Goal: Communication & Community: Answer question/provide support

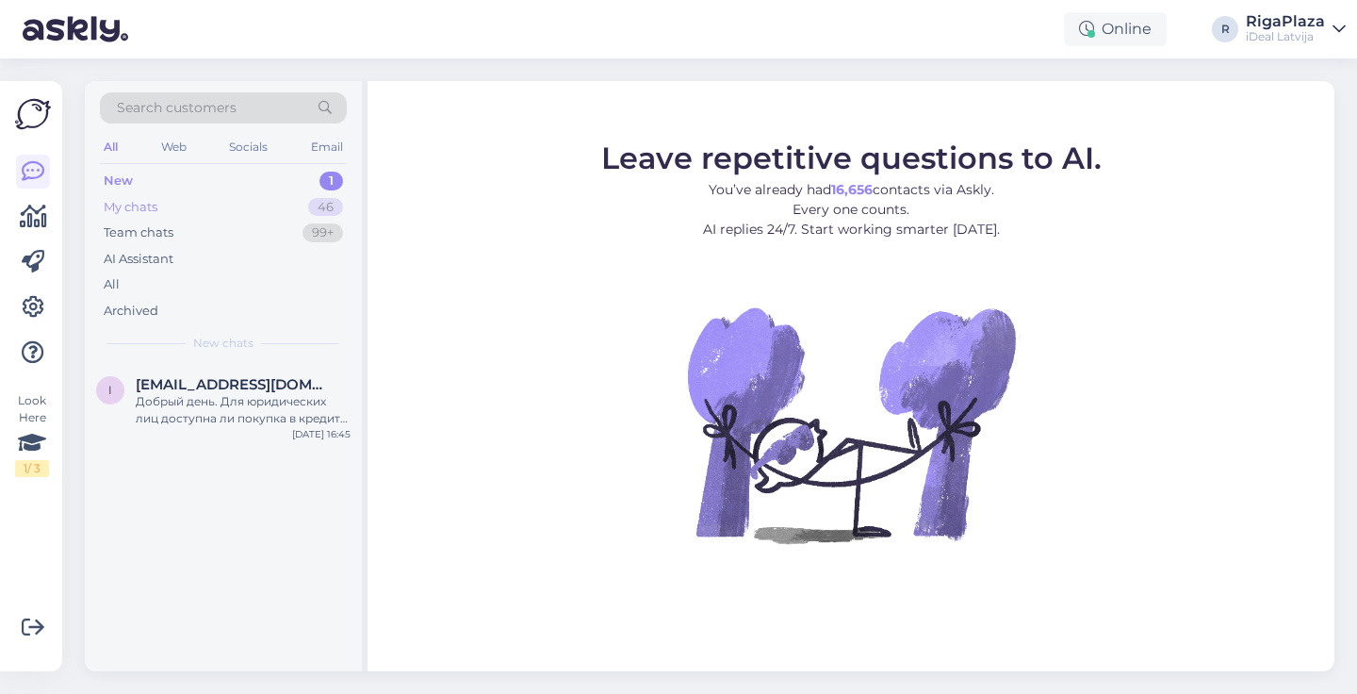
click at [182, 204] on div "My chats 46" at bounding box center [223, 207] width 247 height 26
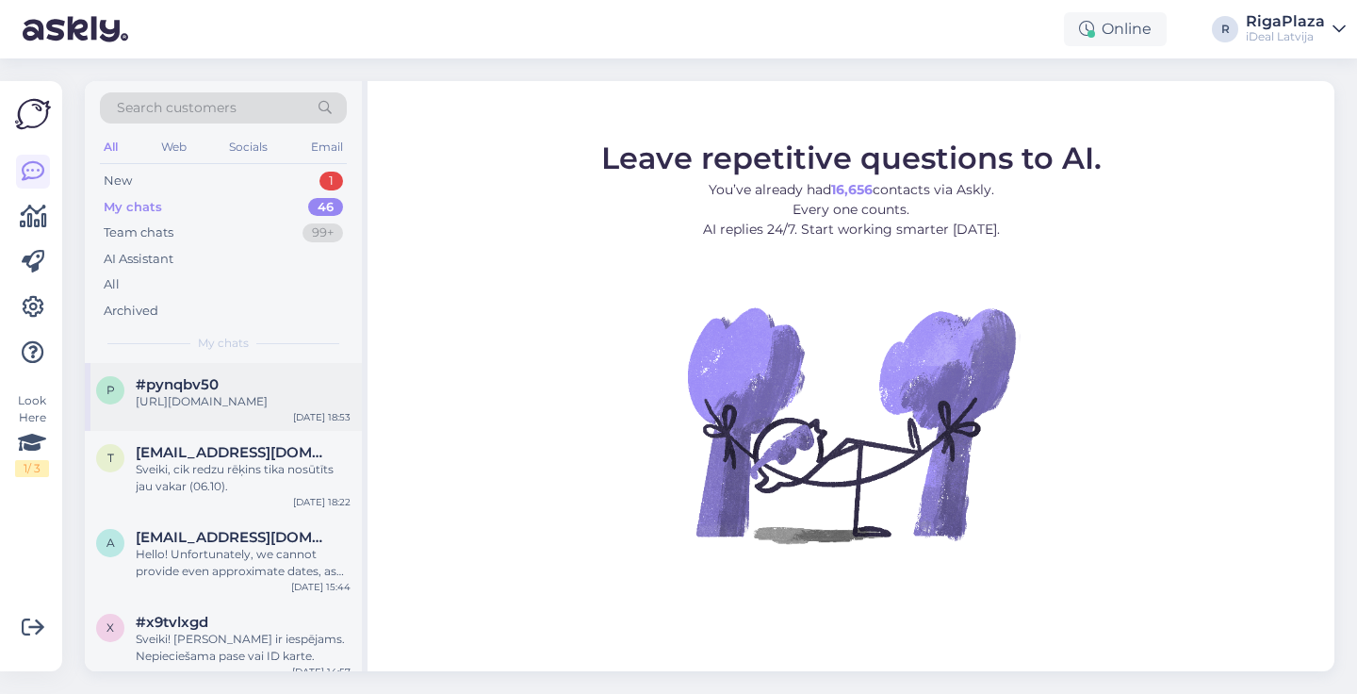
click at [175, 367] on div "p #pynqbv50 https://www.shop.cec.lv/epico-keyboard-case-for-ipad-10-9-int-73711…" at bounding box center [223, 397] width 277 height 68
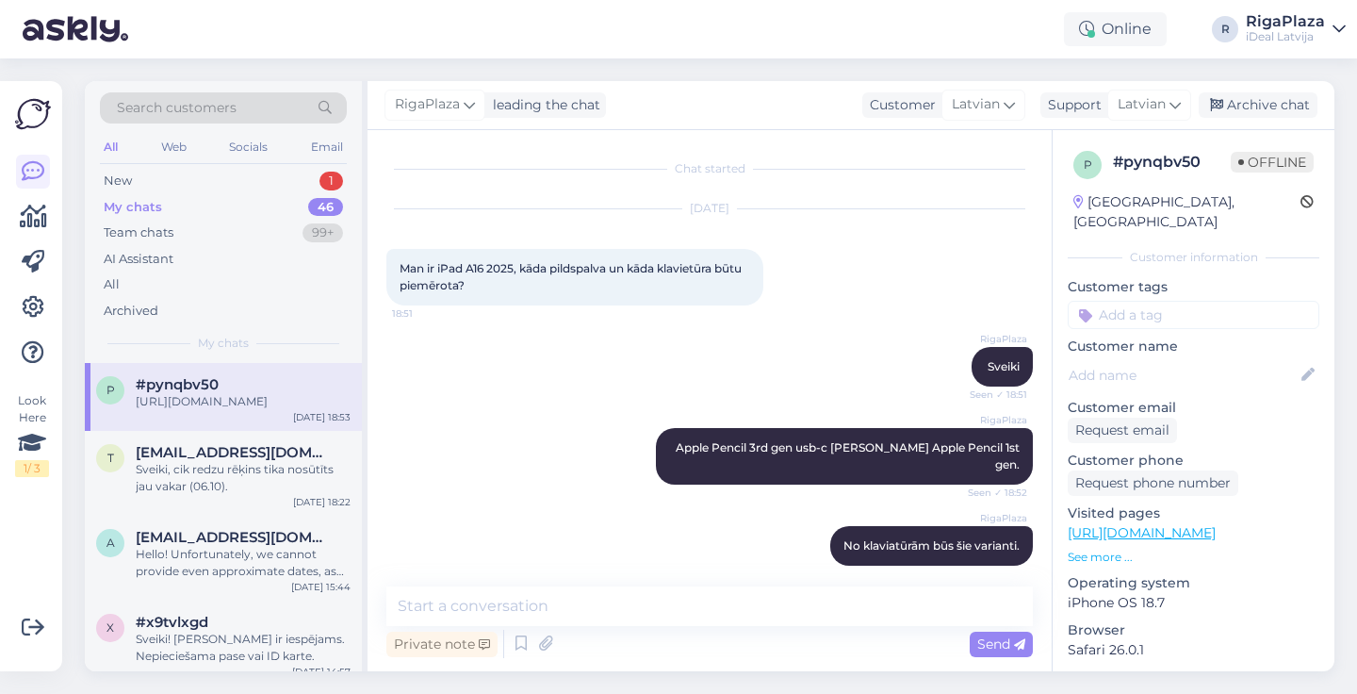
scroll to position [375, 0]
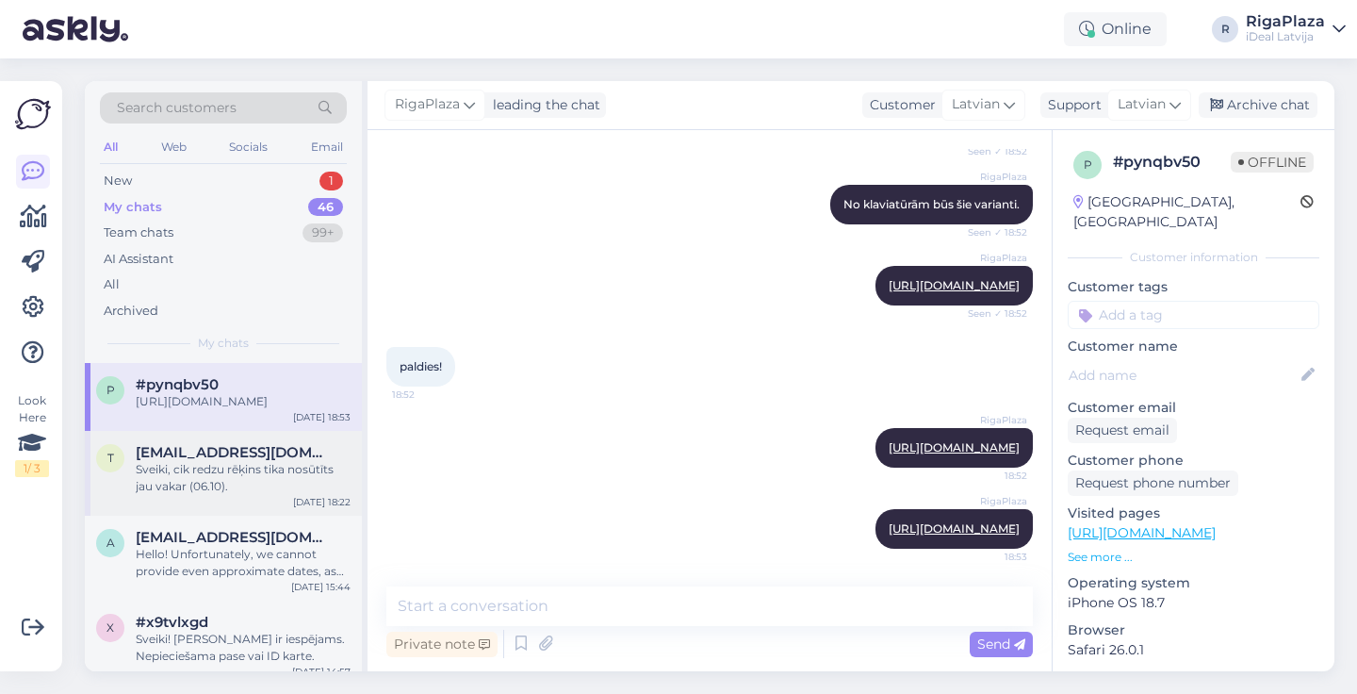
click at [212, 461] on span "tomass.osmanis@gmail.com" at bounding box center [234, 452] width 196 height 17
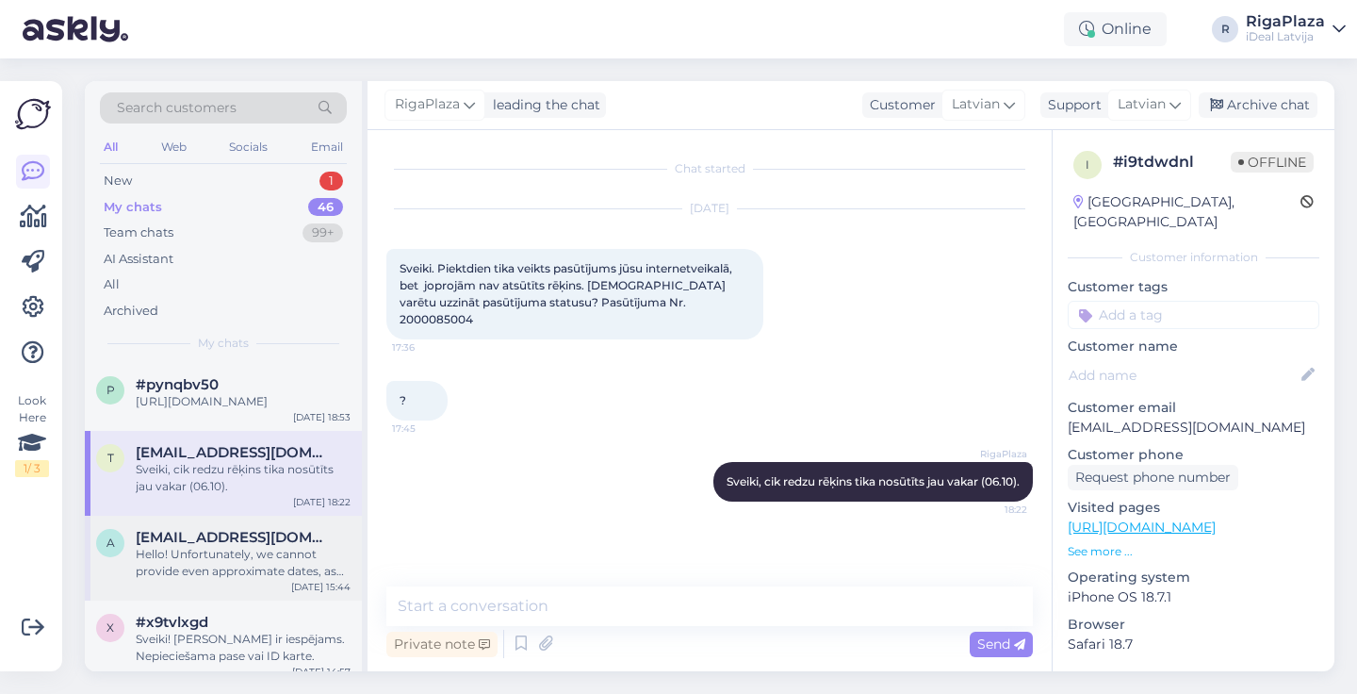
click at [214, 575] on div "Hello! Unfortunately, we cannot provide even approximate dates, as deliveries a…" at bounding box center [243, 563] width 215 height 34
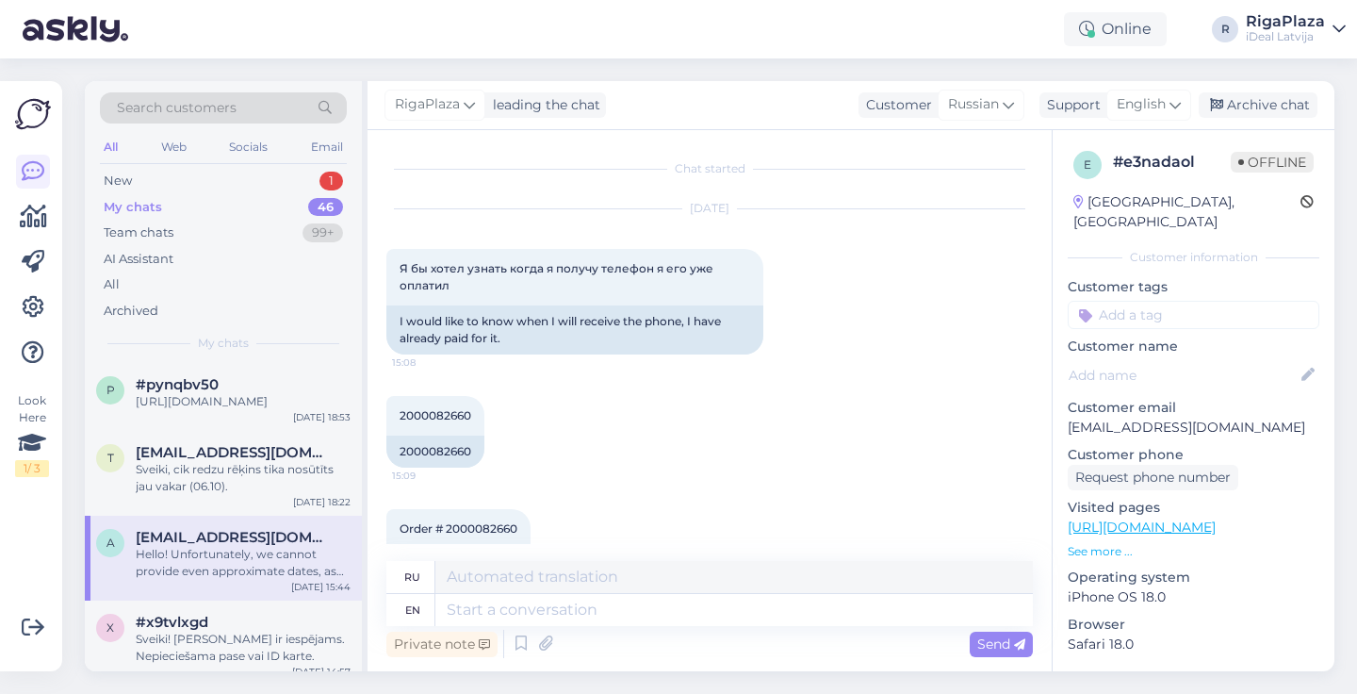
scroll to position [2003, 0]
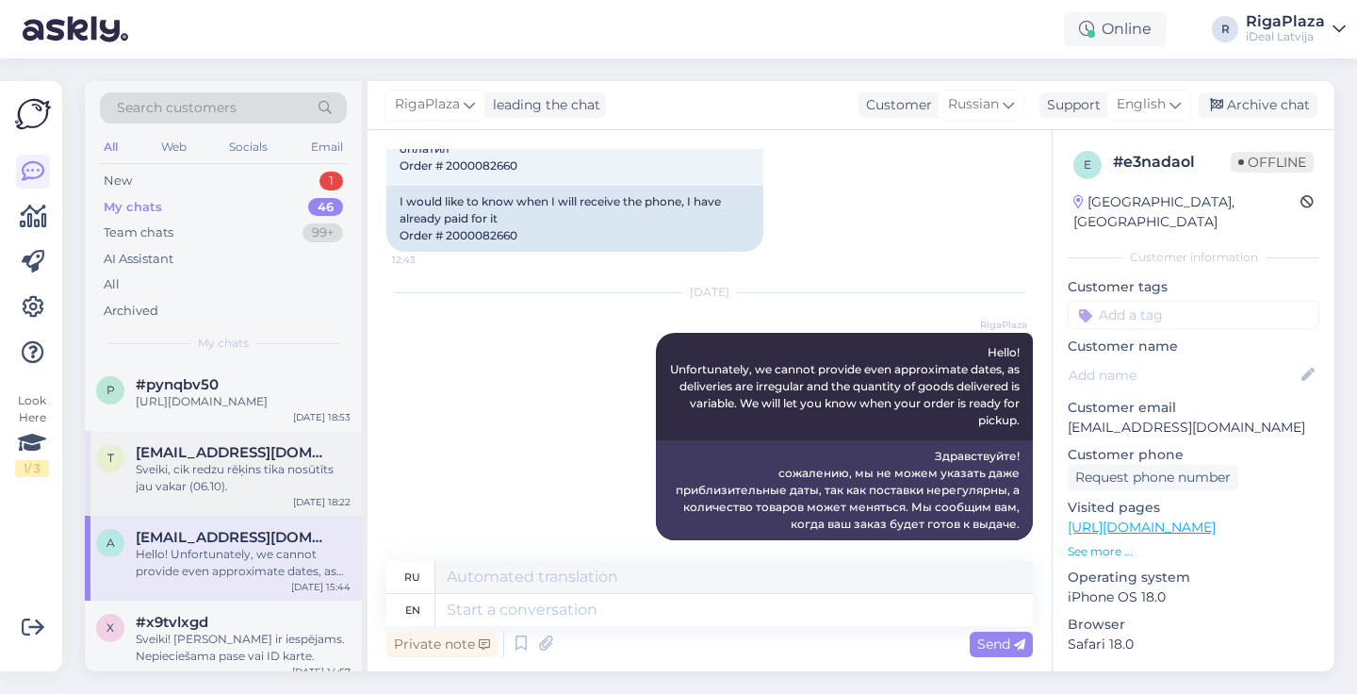
click at [238, 512] on div "t tomass.osmanis@gmail.com Sveiki, cik redzu rēķins tika nosūtīts jau vakar (06…" at bounding box center [223, 473] width 277 height 85
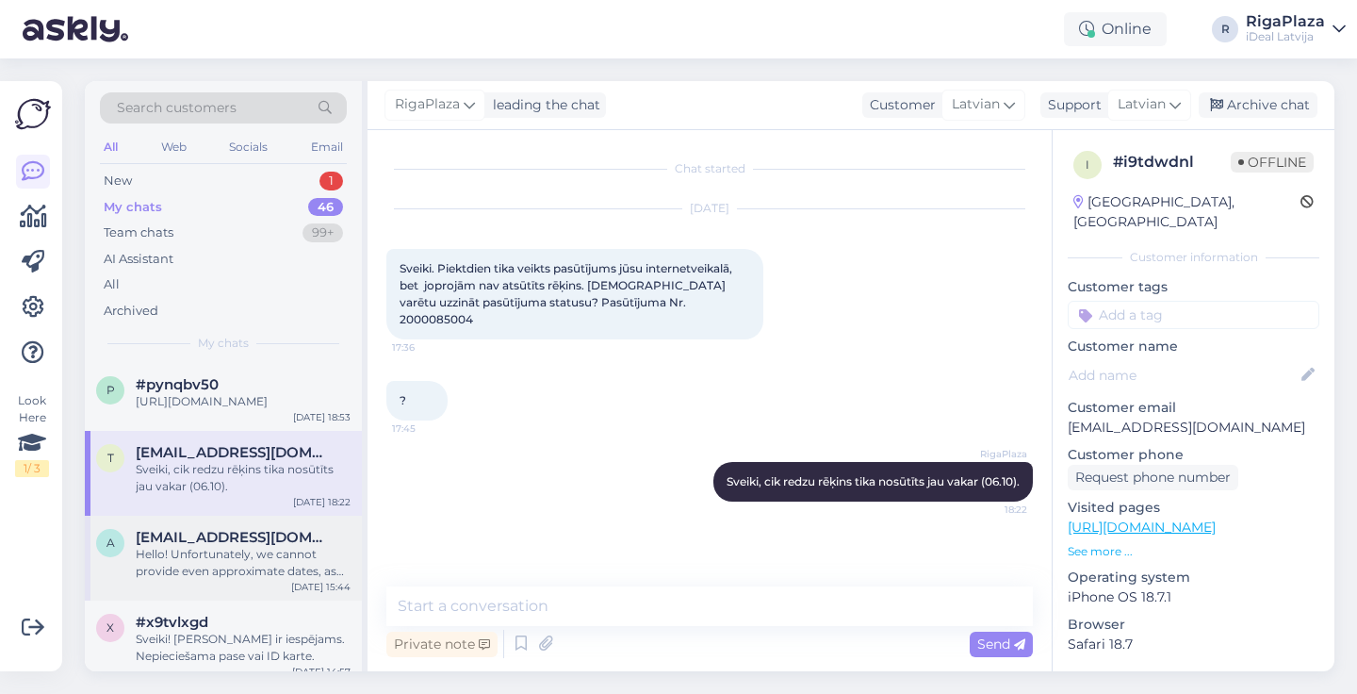
click at [241, 571] on div "Hello! Unfortunately, we cannot provide even approximate dates, as deliveries a…" at bounding box center [243, 563] width 215 height 34
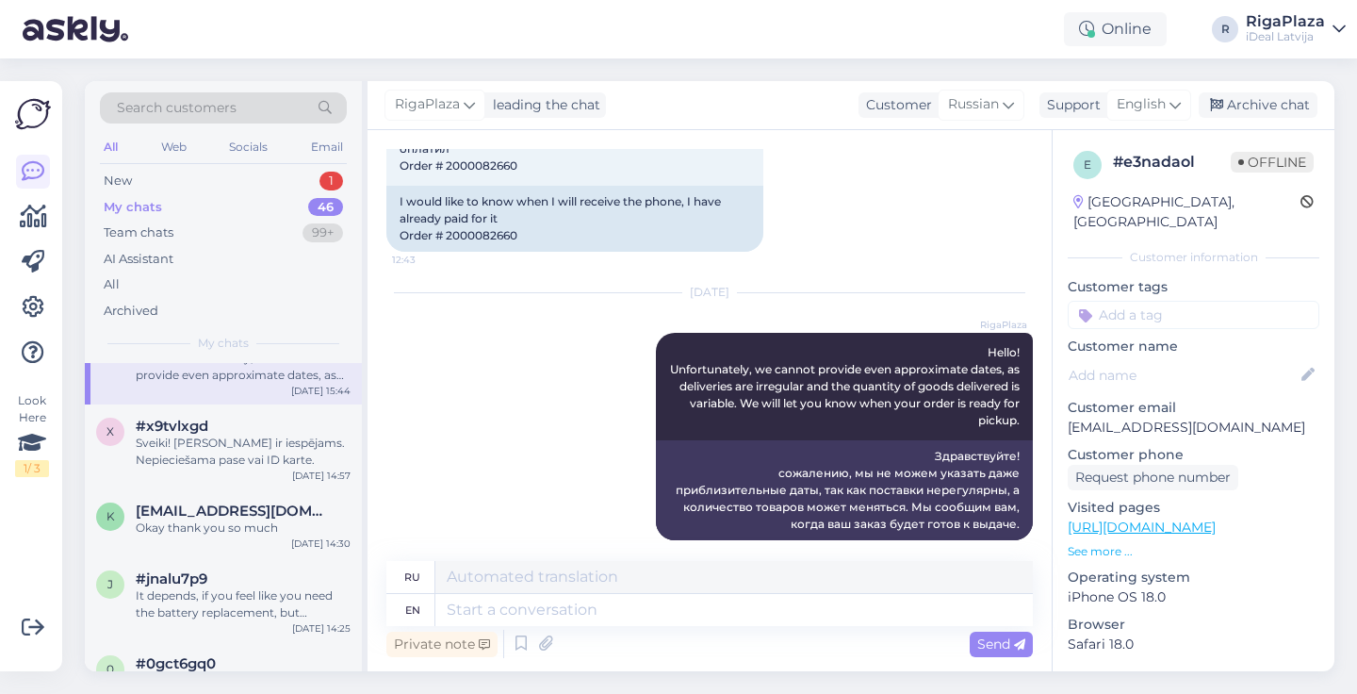
scroll to position [194, 0]
click at [202, 490] on div "x #x9tvlxgd Sveiki! Jā ir iespējams. Nepieciešama pase vai ID karte. Oct 7 14:57" at bounding box center [223, 448] width 277 height 85
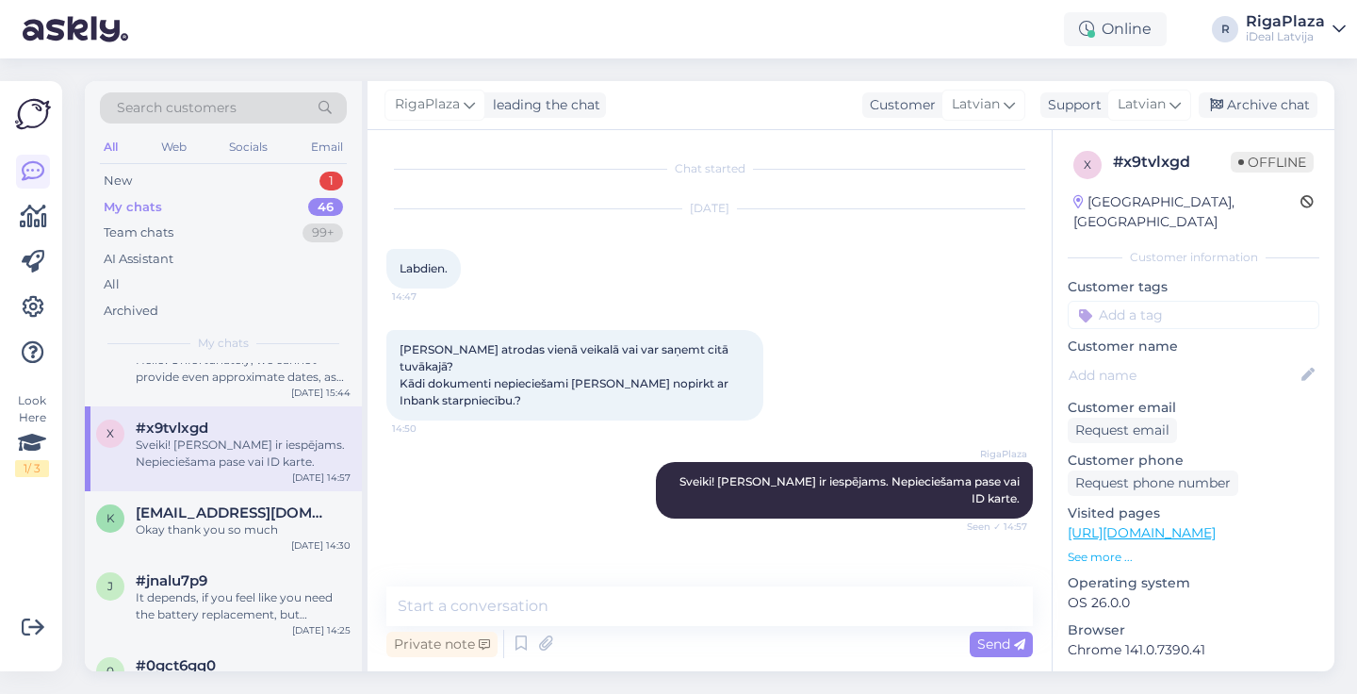
scroll to position [0, 0]
click at [205, 576] on div "j #jnalu7p9 It depends, if you feel like you need the battery replacement, but …" at bounding box center [223, 601] width 277 height 85
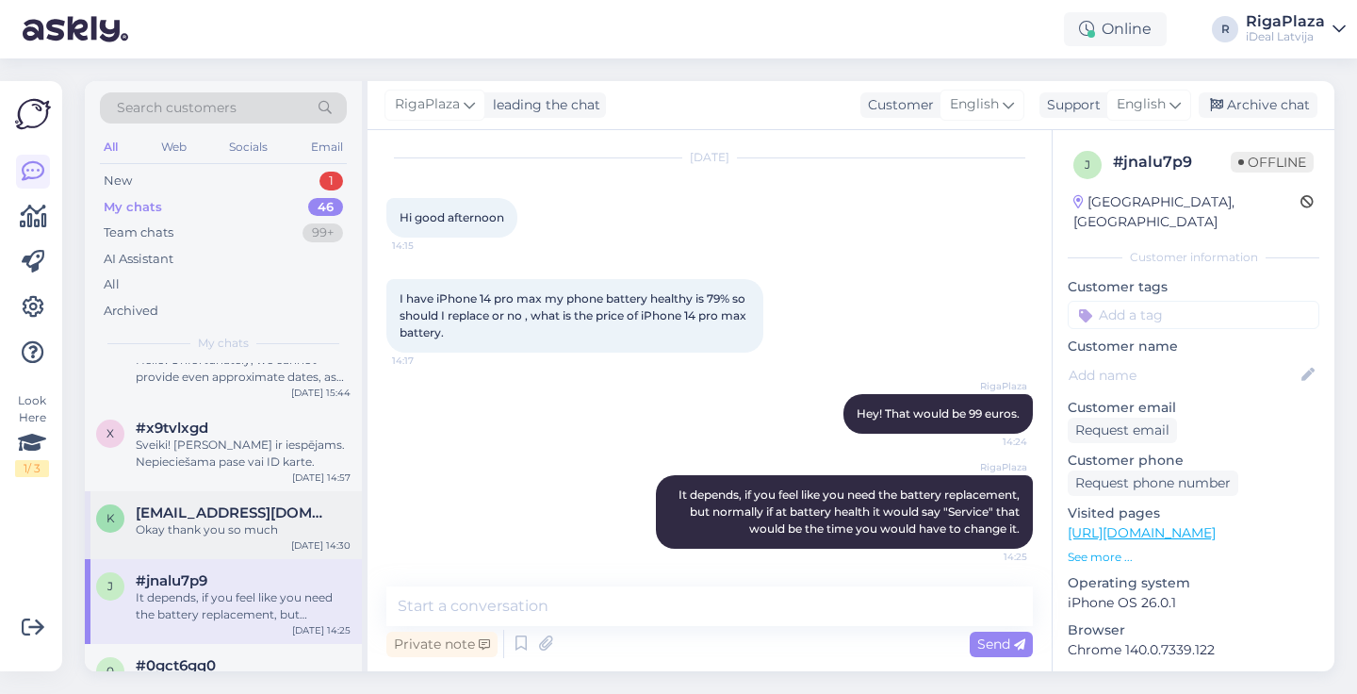
click at [212, 554] on div "k kumarlalit5195@gmail.com Okay thank you so much Oct 7 14:30" at bounding box center [223, 525] width 277 height 68
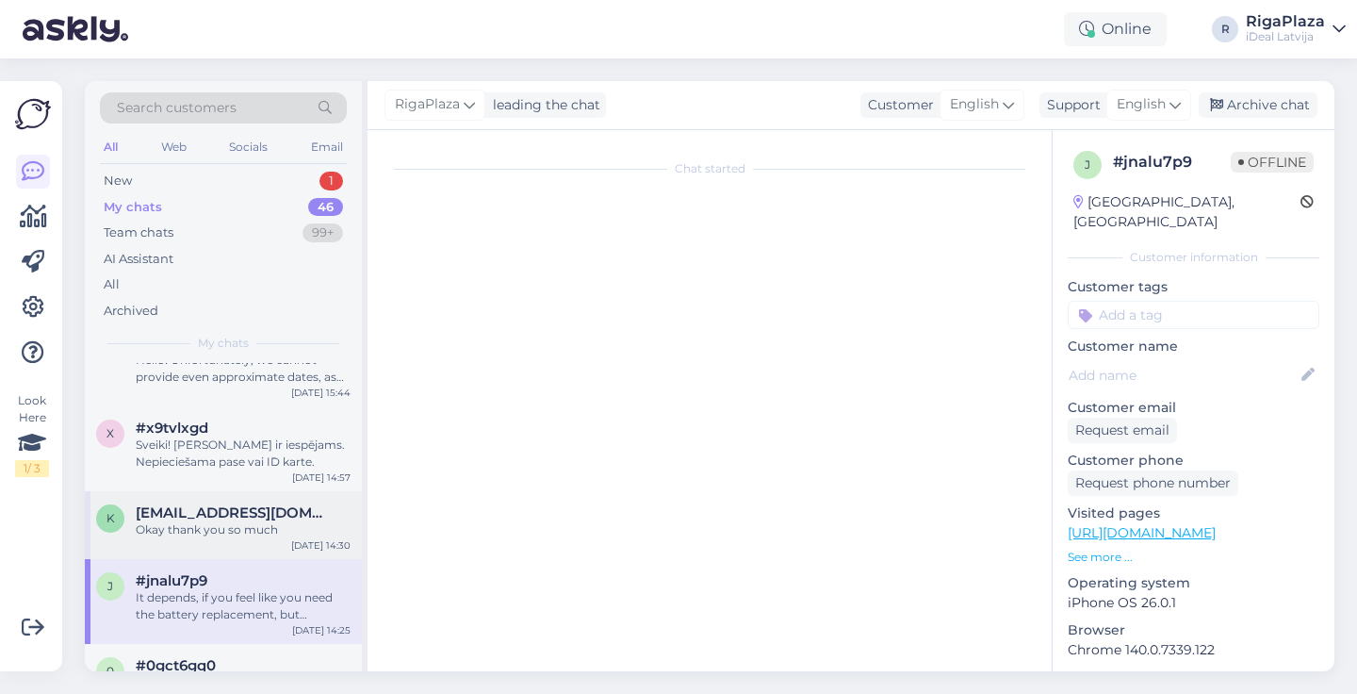
scroll to position [68, 0]
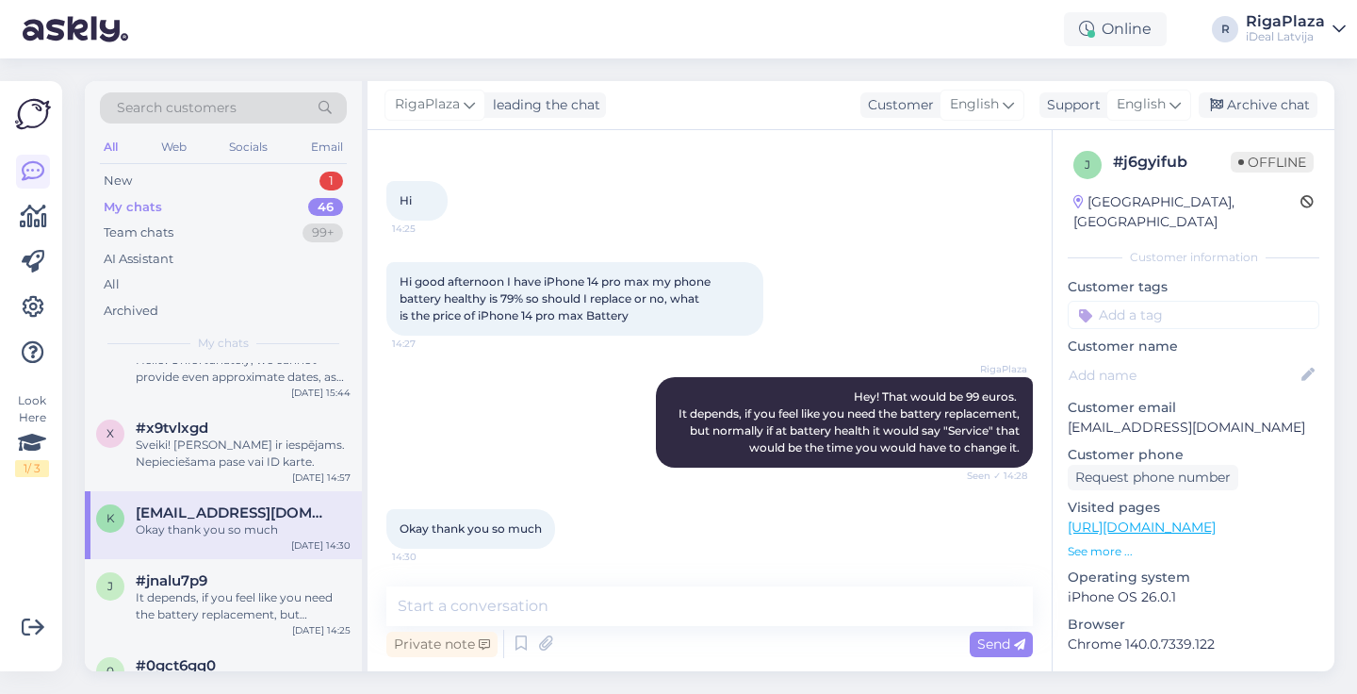
click at [212, 553] on div "k kumarlalit5195@gmail.com Okay thank you so much Oct 7 14:30" at bounding box center [223, 525] width 277 height 68
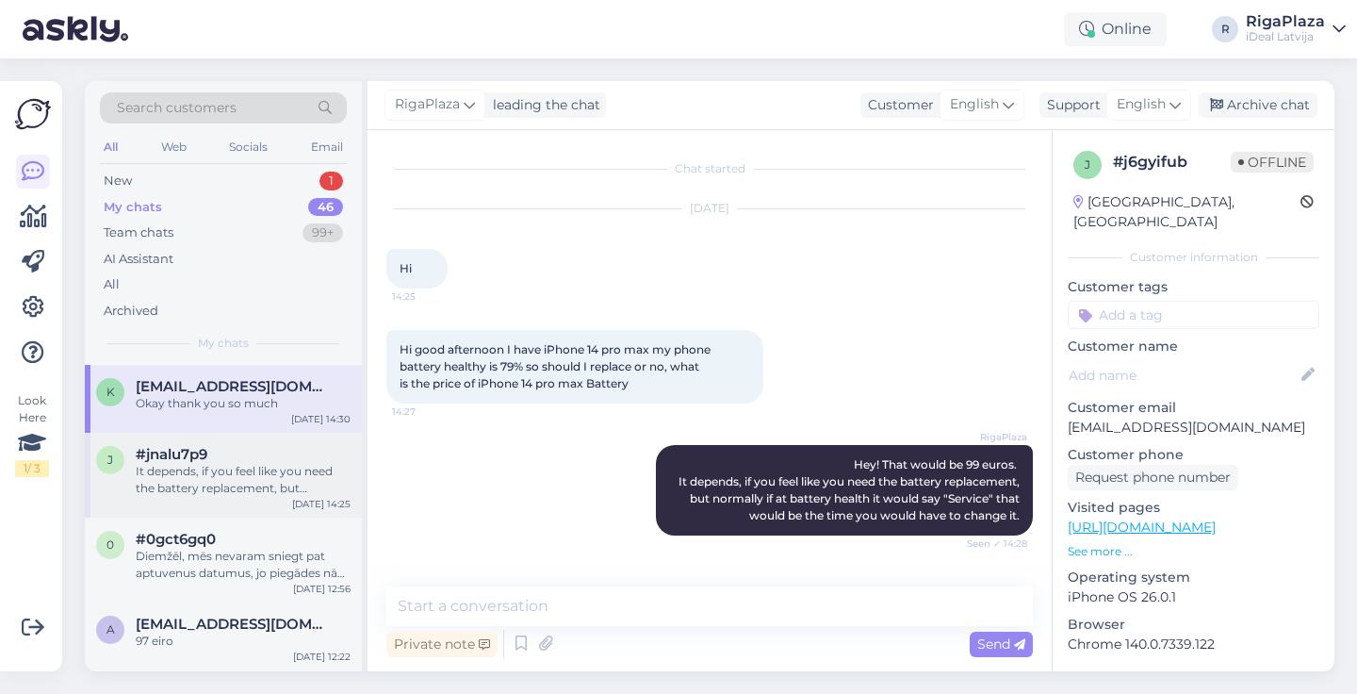
scroll to position [321, 0]
click at [237, 578] on div "Diemžēl, mēs nevaram sniegt pat aptuvenus datumus, jo piegādes nāk nesistemātis…" at bounding box center [243, 564] width 215 height 34
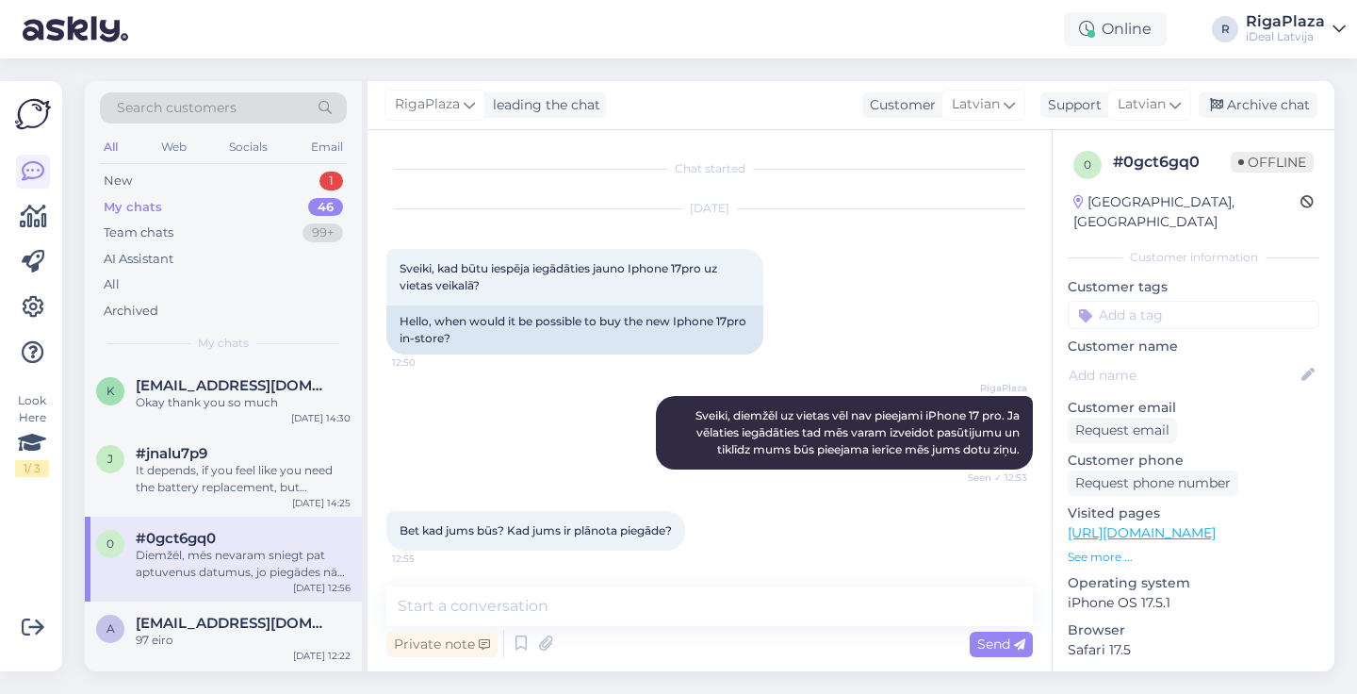
scroll to position [117, 0]
